Goal: Transaction & Acquisition: Purchase product/service

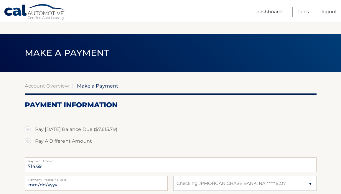
select select "MDc0YzUzMTEtNWQ0MC00NmQ1LTlhODQtODg0ZGM5YzUwOWIw"
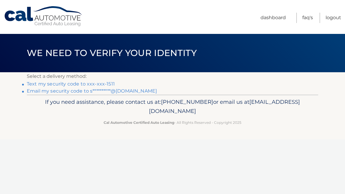
click at [90, 85] on link "Text my security code to xxx-xxx-1511" at bounding box center [71, 84] width 88 height 6
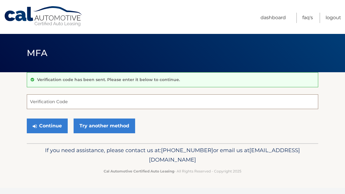
click at [73, 103] on input "Verification Code" at bounding box center [172, 101] width 291 height 15
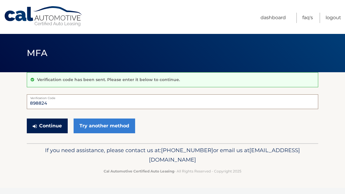
type input "898824"
click at [44, 125] on button "Continue" at bounding box center [47, 125] width 41 height 15
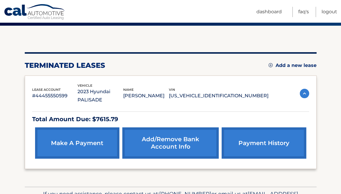
scroll to position [47, 0]
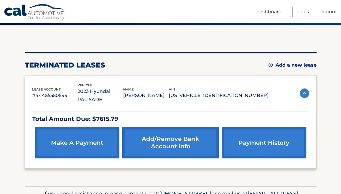
click at [75, 127] on link "make a payment" at bounding box center [77, 142] width 84 height 31
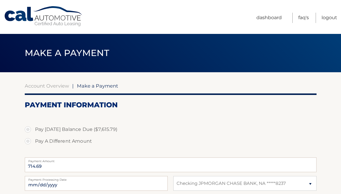
select select "MDc0YzUzMTEtNWQ0MC00NmQ1LTlhODQtODg0ZGM5YzUwOWIw"
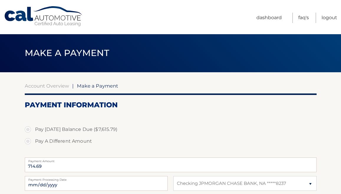
click at [63, 127] on label "Pay [DATE] Balance Due ($7,615.79)" at bounding box center [170, 129] width 291 height 12
click at [33, 127] on input "Pay [DATE] Balance Due ($7,615.79)" at bounding box center [30, 127] width 6 height 9
radio input "true"
type input "7615.79"
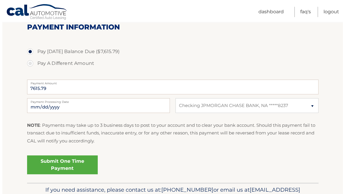
scroll to position [84, 0]
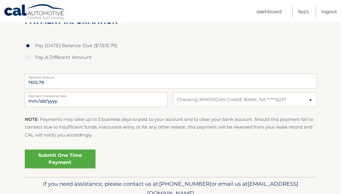
click at [65, 153] on link "Submit One Time Payment" at bounding box center [60, 158] width 71 height 19
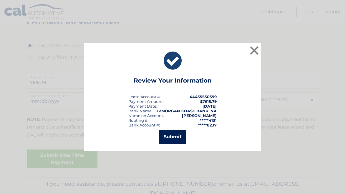
click at [184, 132] on button "Submit" at bounding box center [172, 137] width 27 height 14
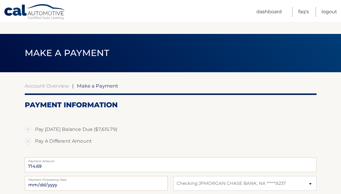
select select "MDc0YzUzMTEtNWQ0MC00NmQ1LTlhODQtODg0ZGM5YzUwOWIw"
